Goal: Navigation & Orientation: Go to known website

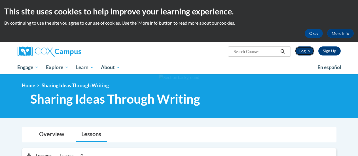
click at [311, 52] on link "Log In" at bounding box center [305, 51] width 20 height 9
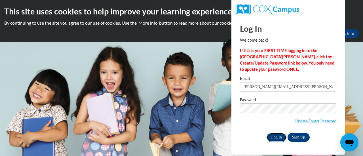
click at [277, 134] on input "Log In" at bounding box center [277, 137] width 20 height 9
